Goal: Task Accomplishment & Management: Use online tool/utility

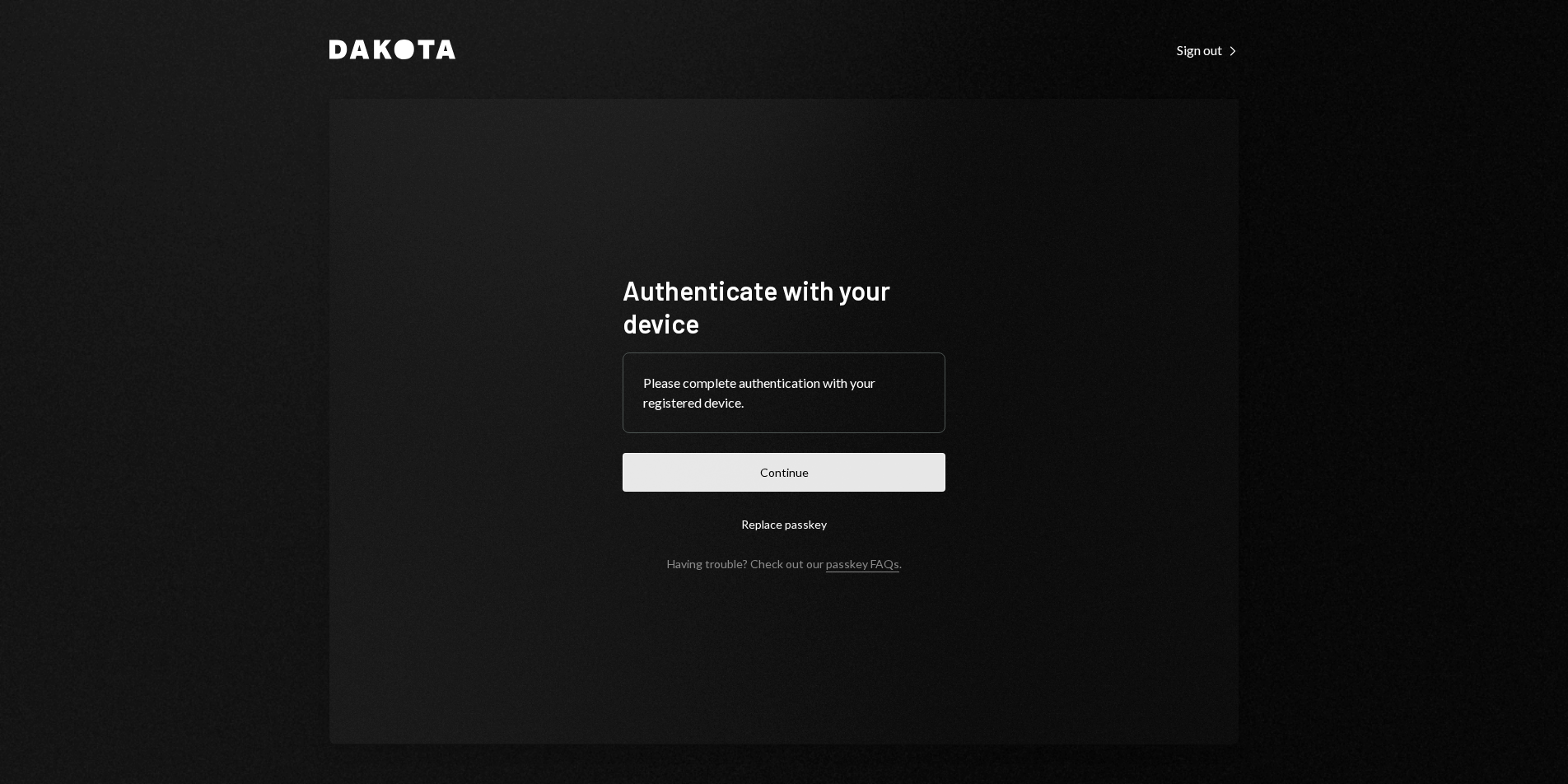
click at [866, 461] on button "Continue" at bounding box center [783, 471] width 323 height 39
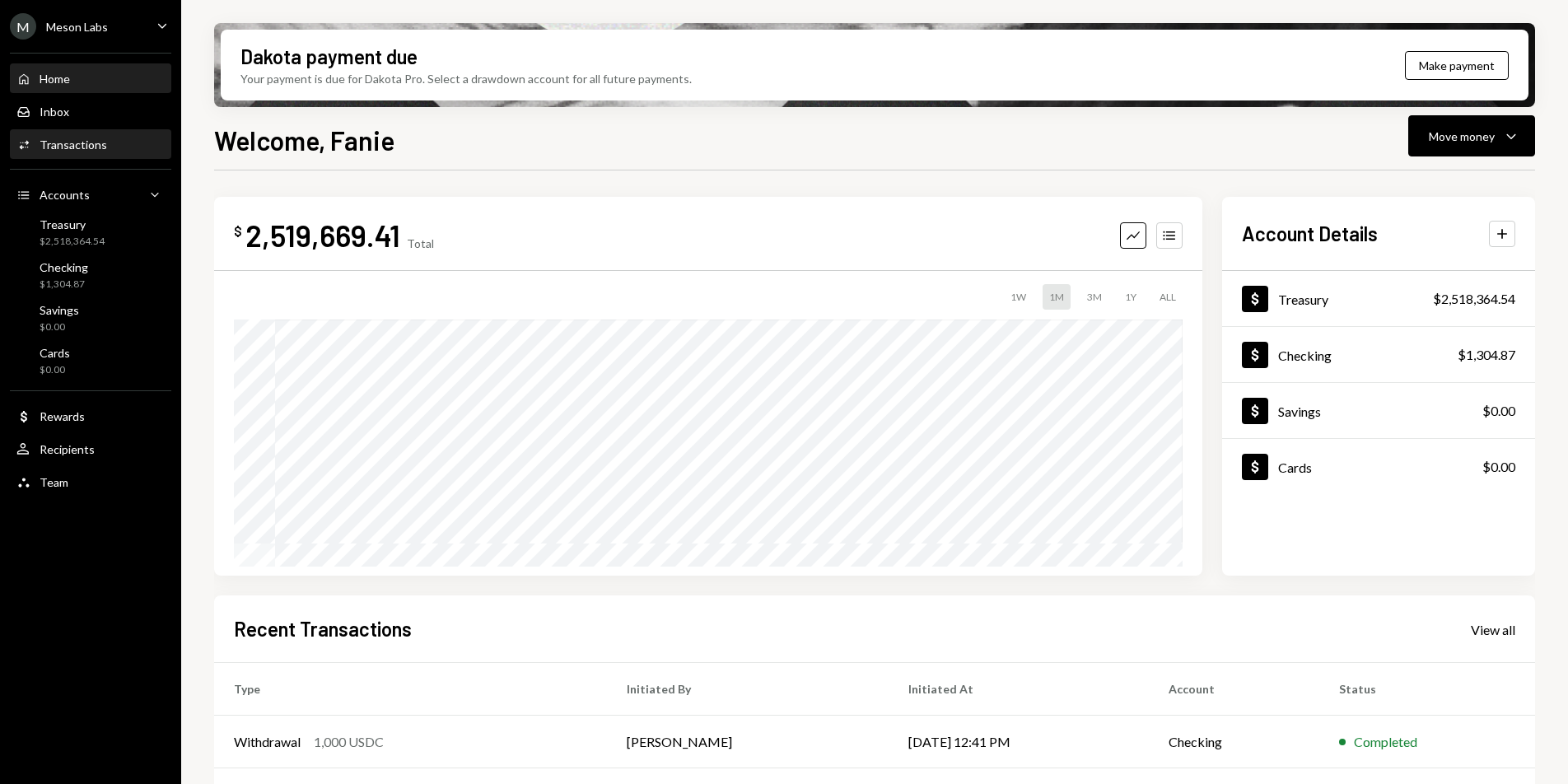
click at [85, 144] on div "Transactions" at bounding box center [73, 145] width 67 height 14
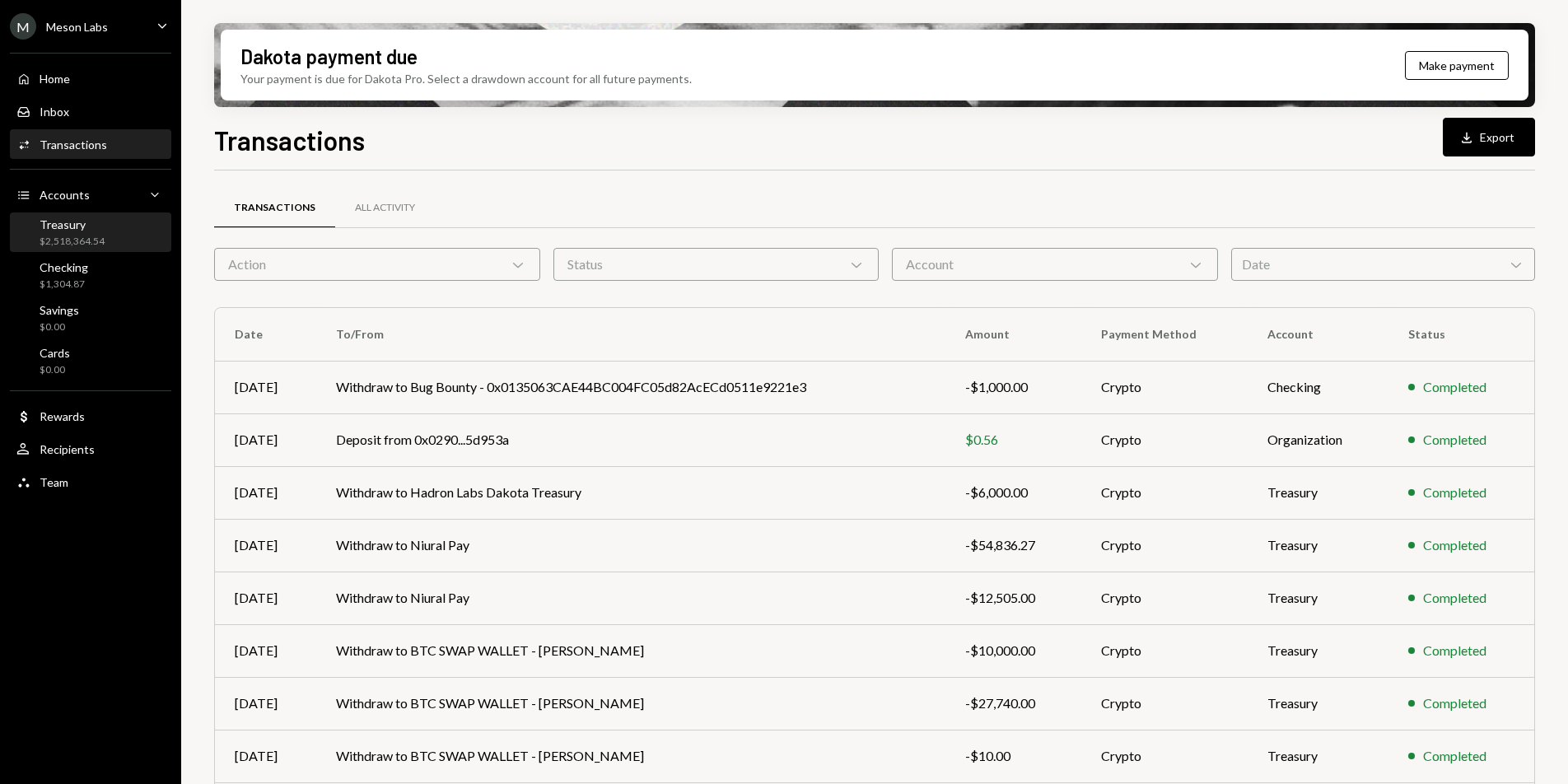
click at [95, 239] on div "$2,518,364.54" at bounding box center [72, 241] width 65 height 14
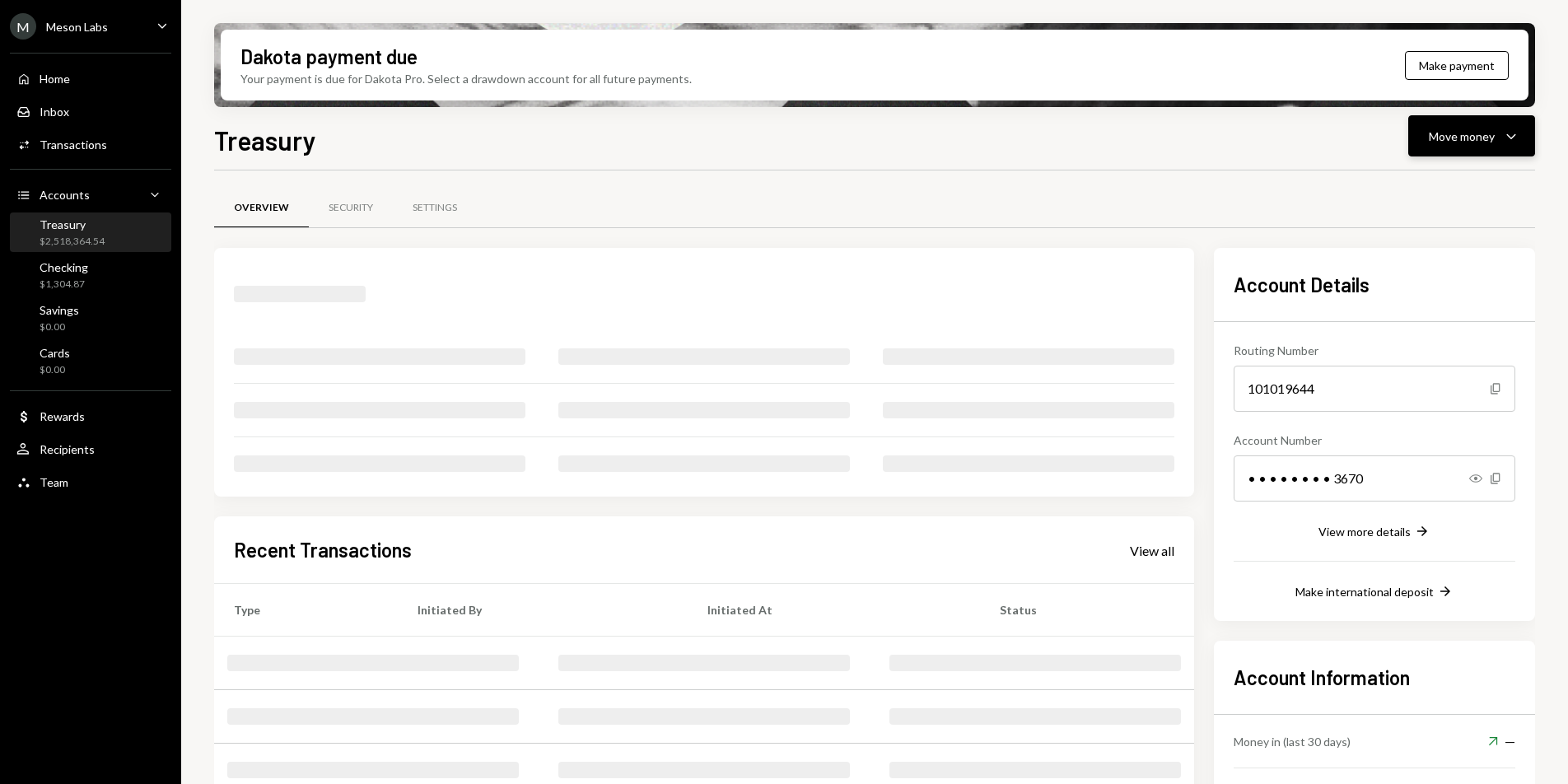
click at [1476, 137] on div "Move money" at bounding box center [1461, 136] width 65 height 17
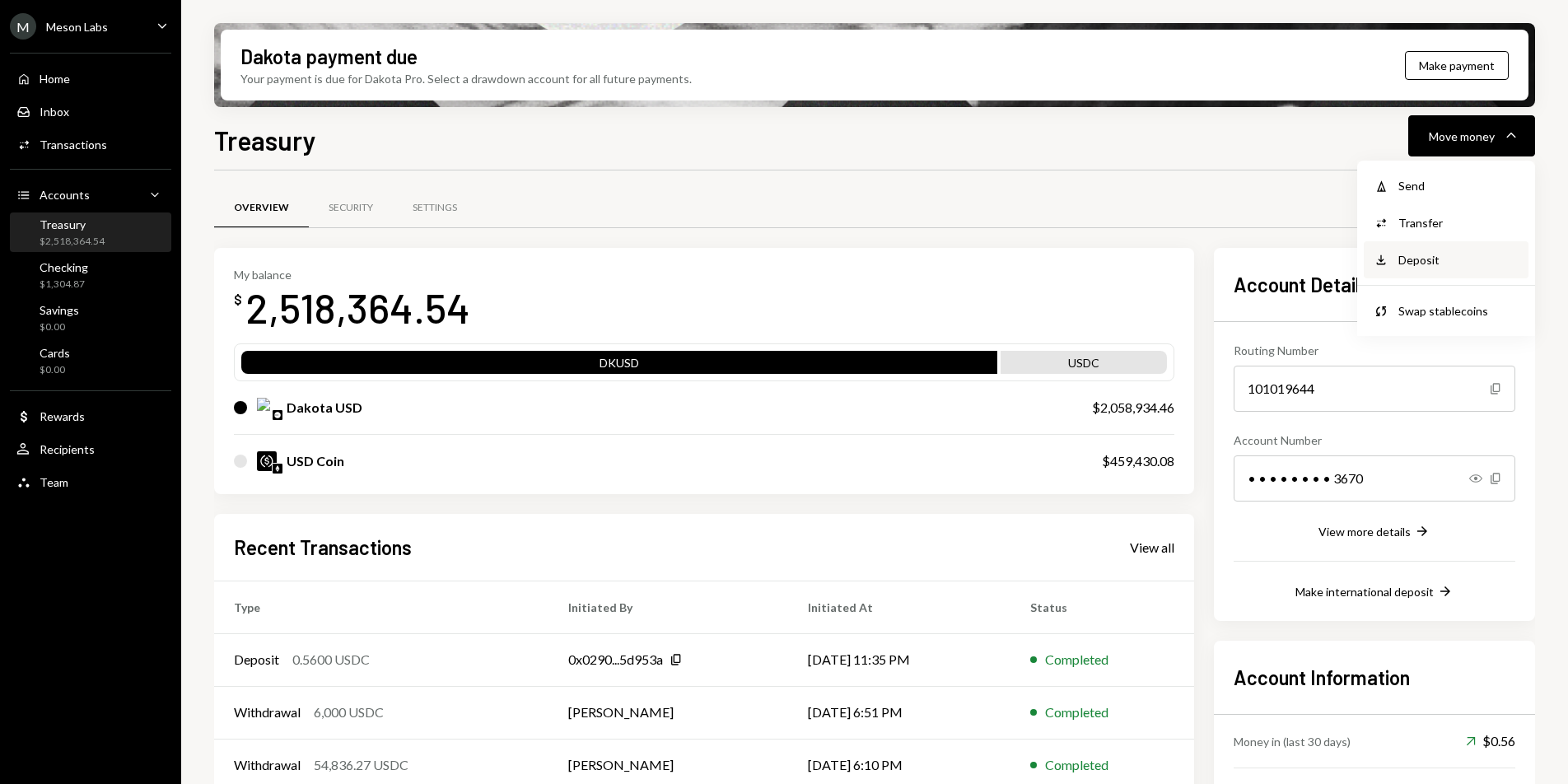
click at [1442, 257] on div "Deposit" at bounding box center [1458, 259] width 120 height 17
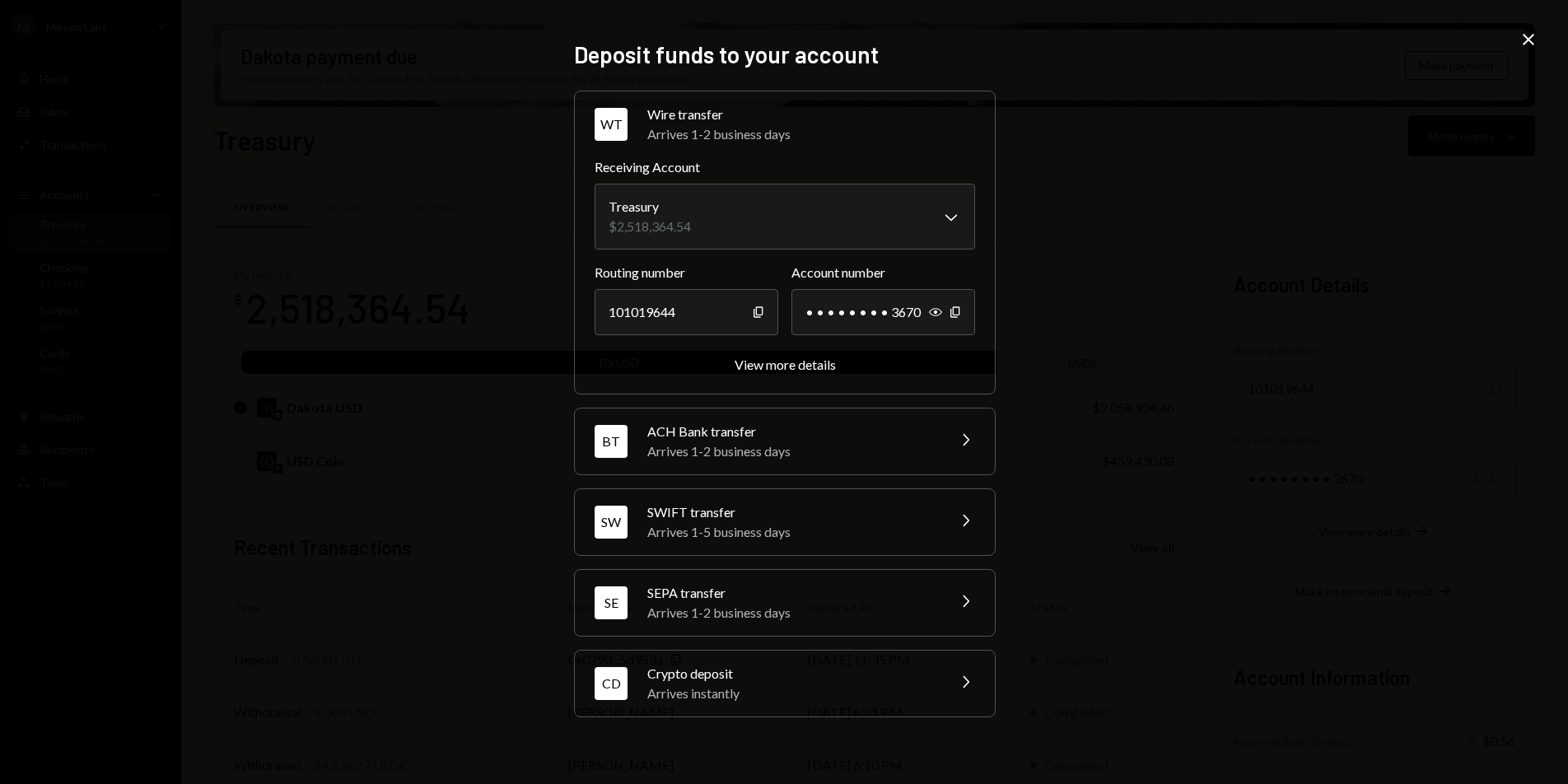
click at [905, 671] on div "Crypto deposit" at bounding box center [791, 674] width 288 height 20
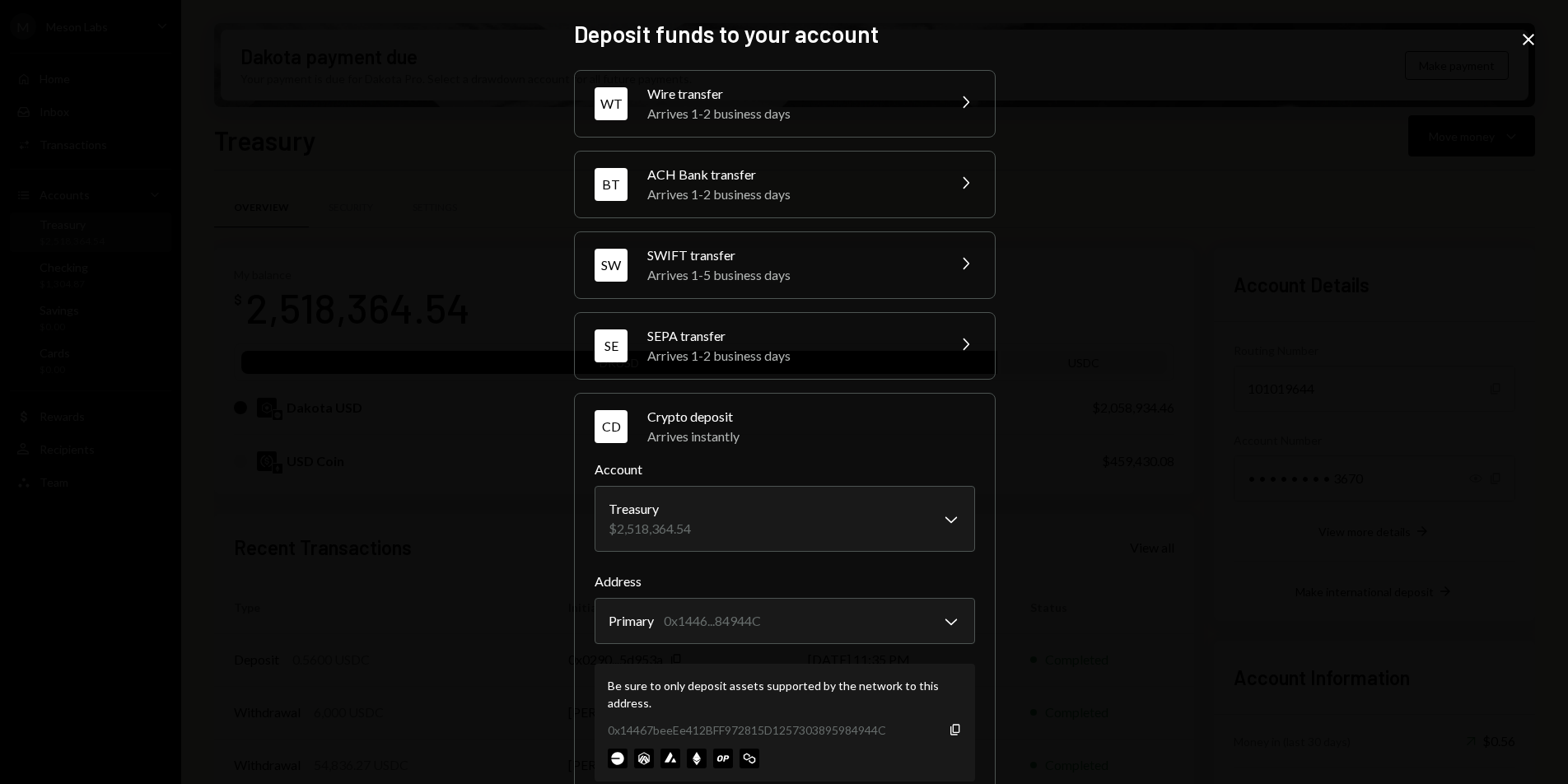
click at [1529, 41] on icon at bounding box center [1528, 40] width 12 height 12
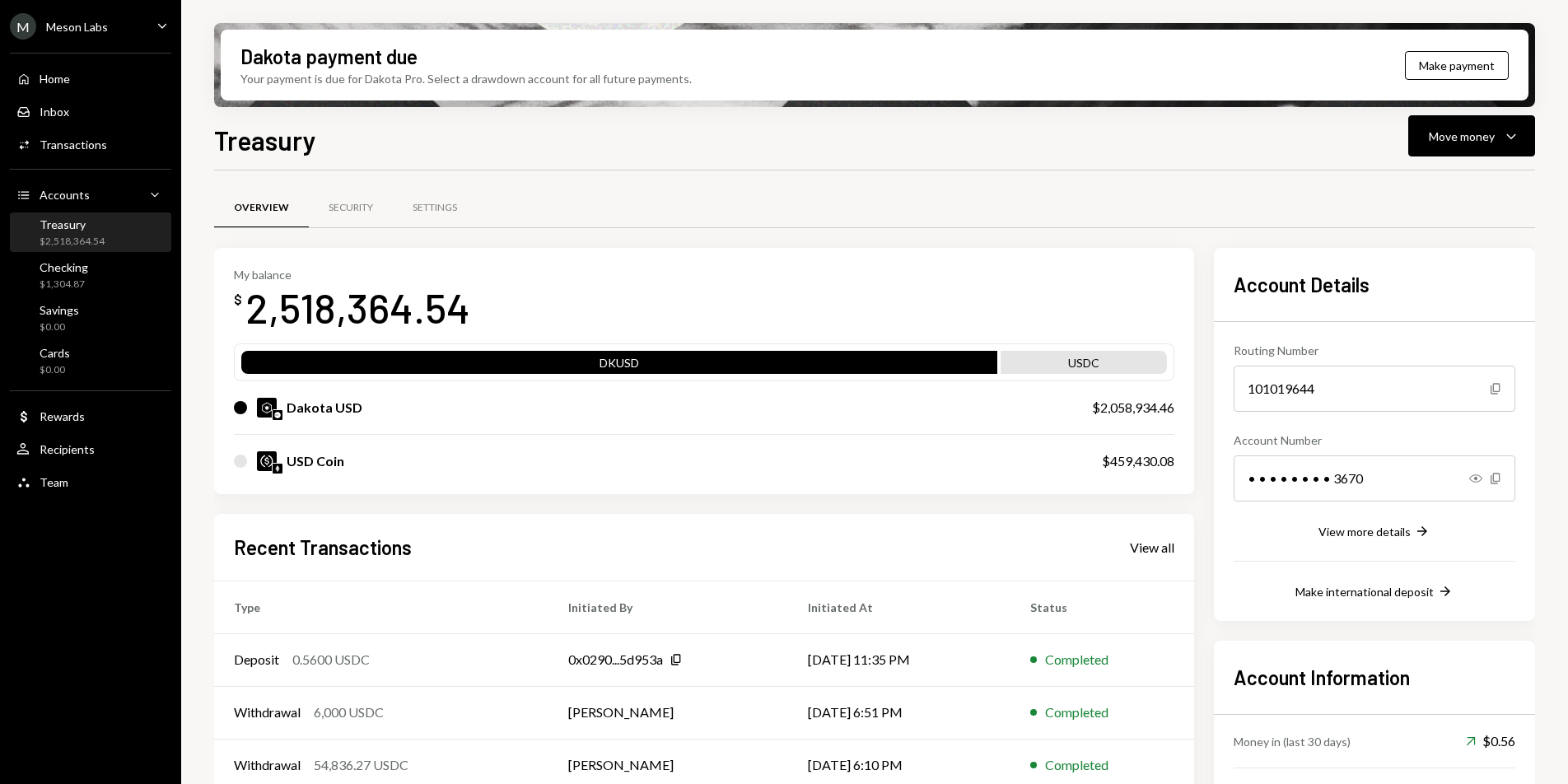
click at [99, 22] on div "Meson Labs" at bounding box center [76, 27] width 62 height 14
